Goal: Use online tool/utility: Utilize a website feature to perform a specific function

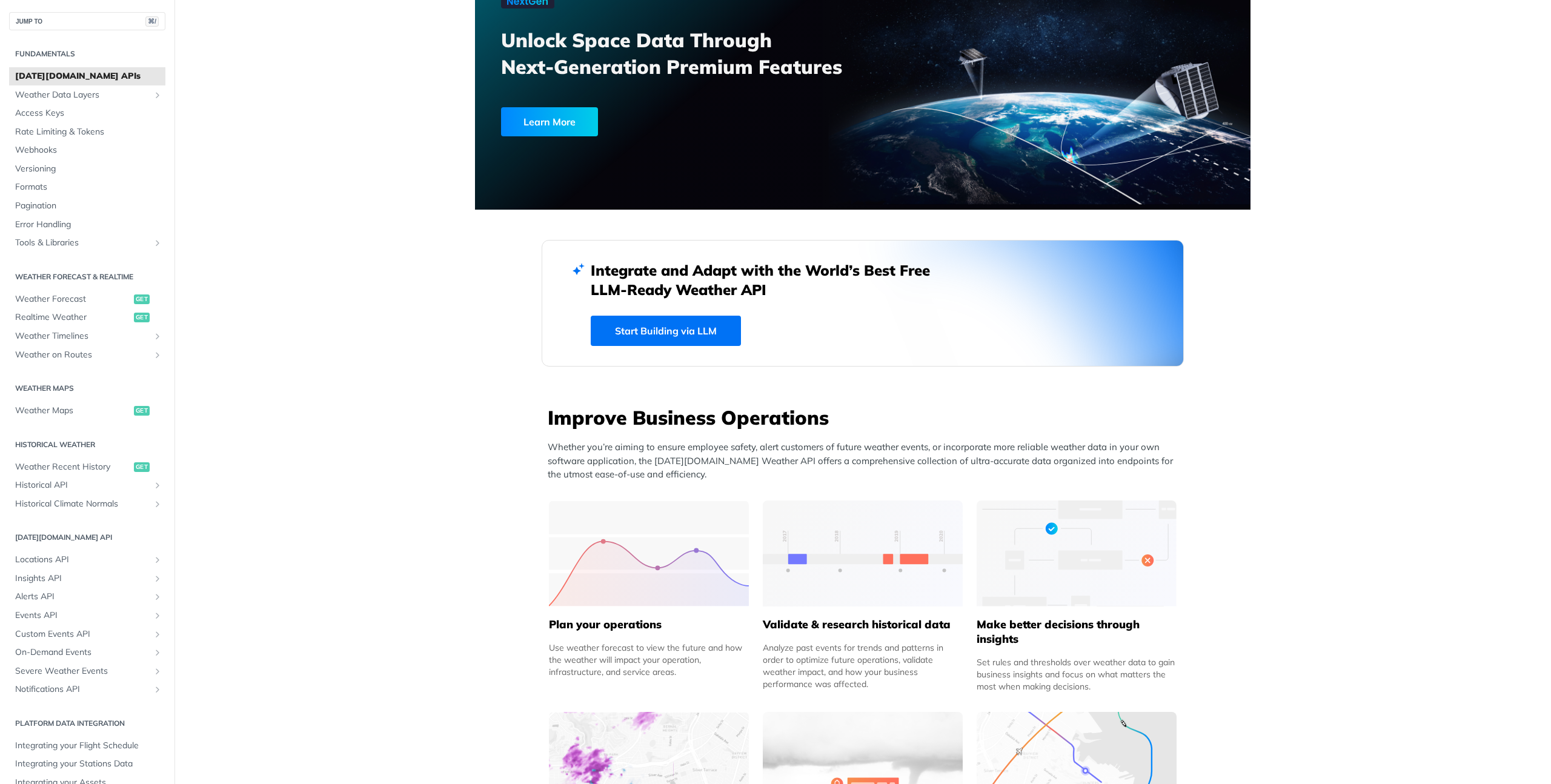
scroll to position [347, 0]
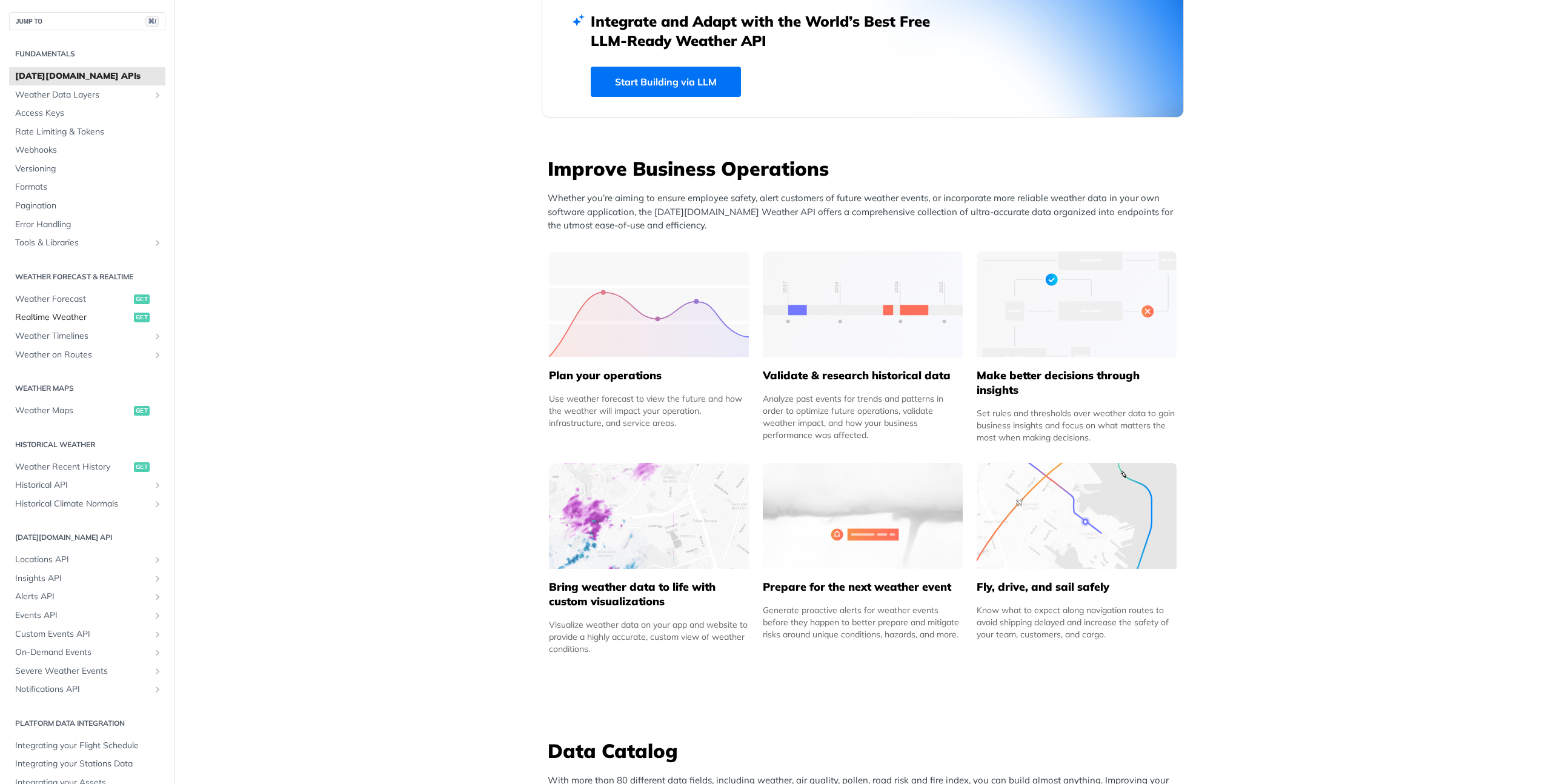
click at [58, 317] on span "Realtime Weather" at bounding box center [73, 317] width 116 height 13
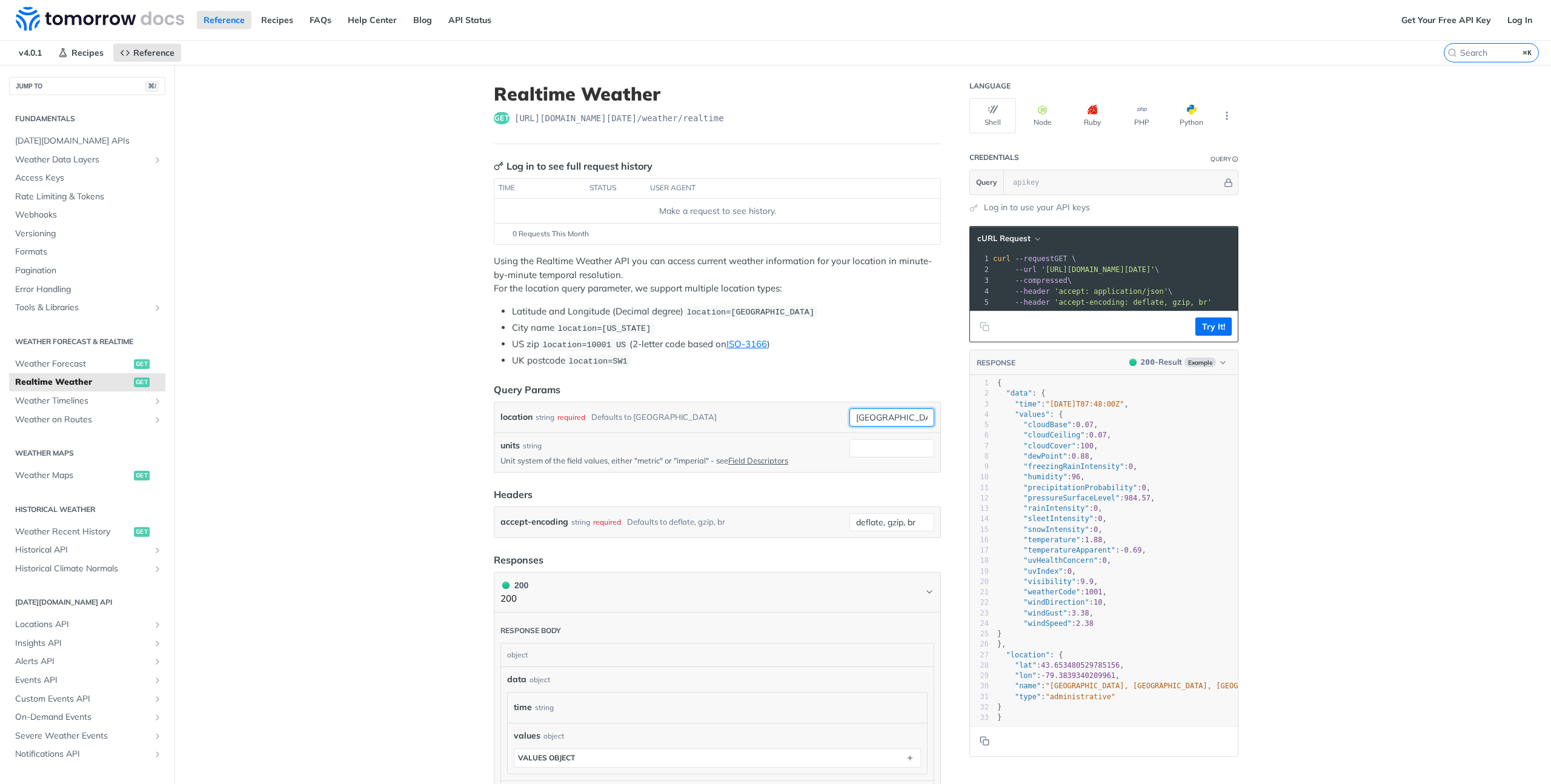
click at [879, 421] on input "[GEOGRAPHIC_DATA]" at bounding box center [892, 417] width 85 height 18
click at [888, 420] on input "[GEOGRAPHIC_DATA]" at bounding box center [892, 417] width 85 height 18
drag, startPoint x: 889, startPoint y: 415, endPoint x: 758, endPoint y: 407, distance: 131.2
click at [758, 408] on div "location string required Defaults to [GEOGRAPHIC_DATA] [GEOGRAPHIC_DATA] requir…" at bounding box center [717, 417] width 433 height 18
type input "[GEOGRAPHIC_DATA]"
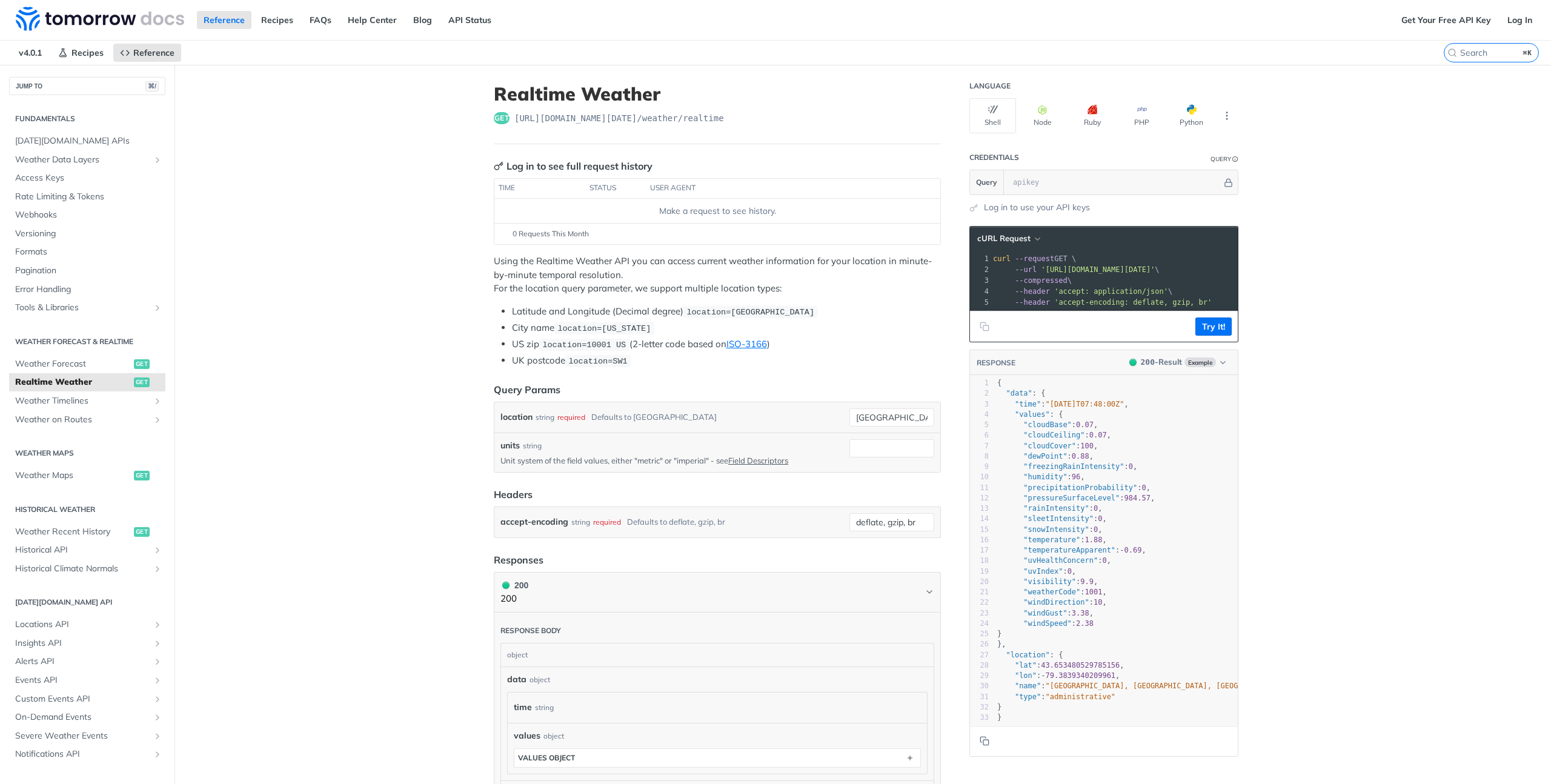
click at [905, 281] on p "Using the Realtime Weather API you can access current weather information for y…" at bounding box center [717, 275] width 447 height 41
click at [1195, 335] on button "Try It!" at bounding box center [1214, 326] width 37 height 18
click at [1032, 190] on input "text" at bounding box center [1115, 182] width 215 height 24
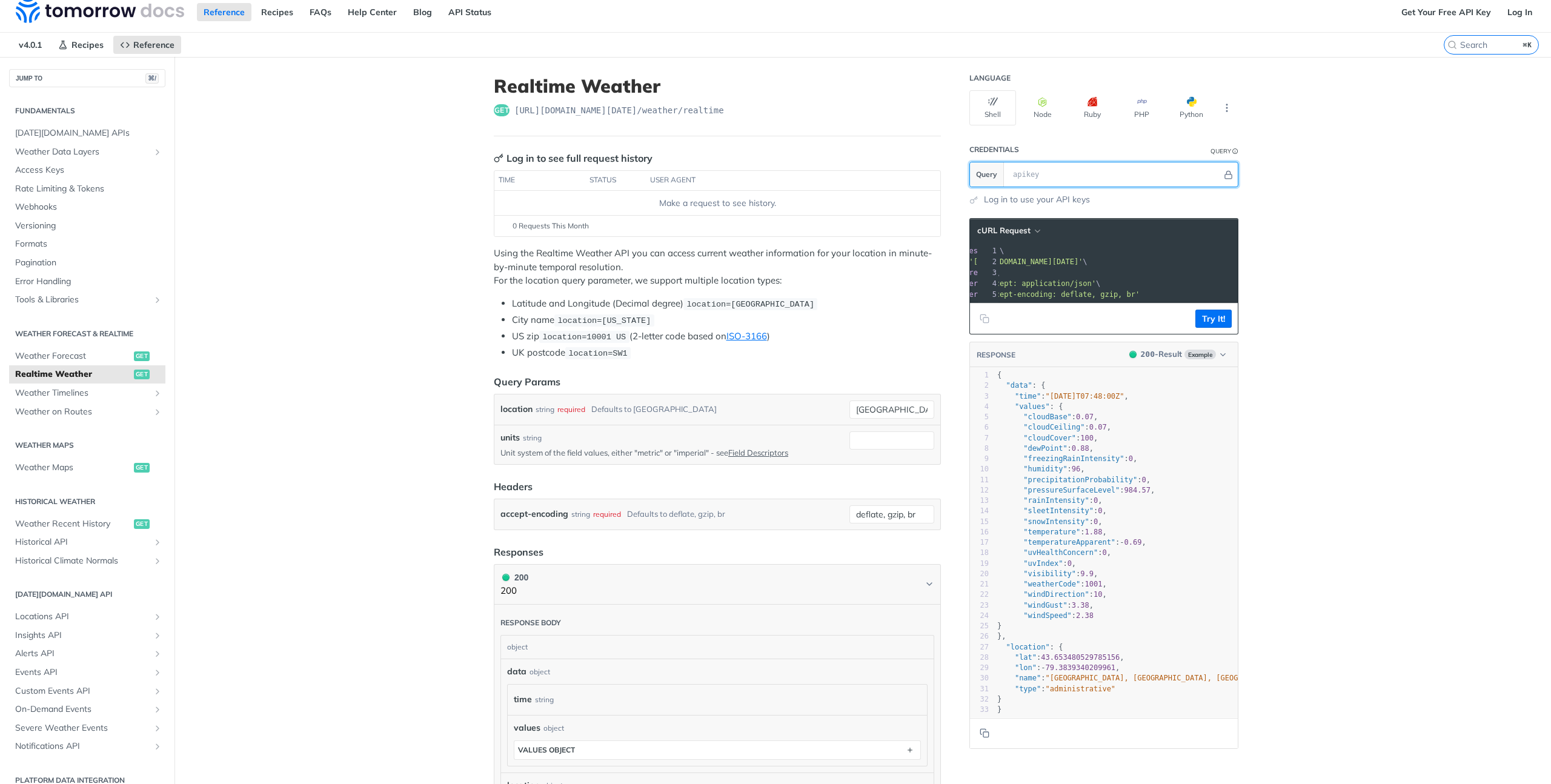
scroll to position [16, 0]
